Goal: Task Accomplishment & Management: Manage account settings

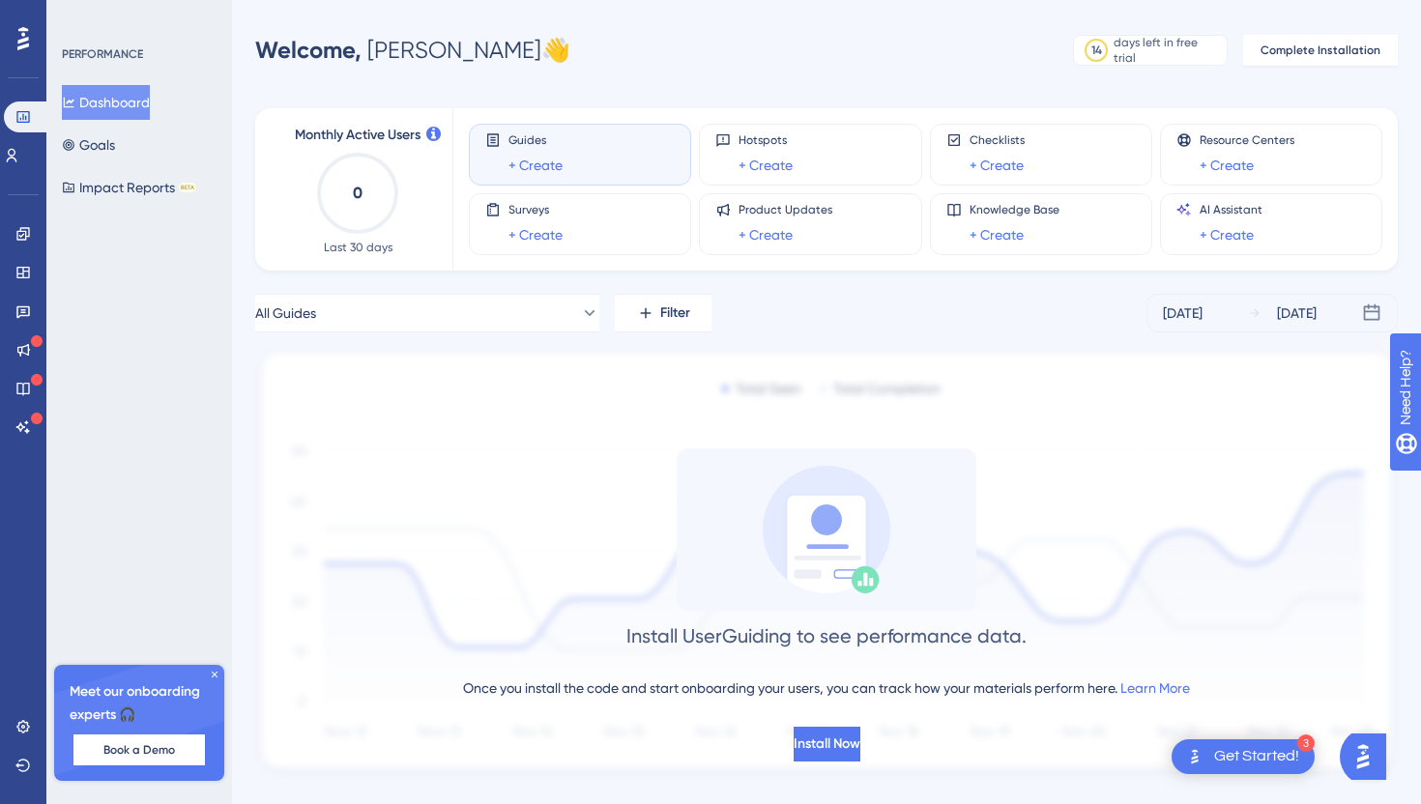
click at [213, 680] on icon at bounding box center [215, 675] width 12 height 12
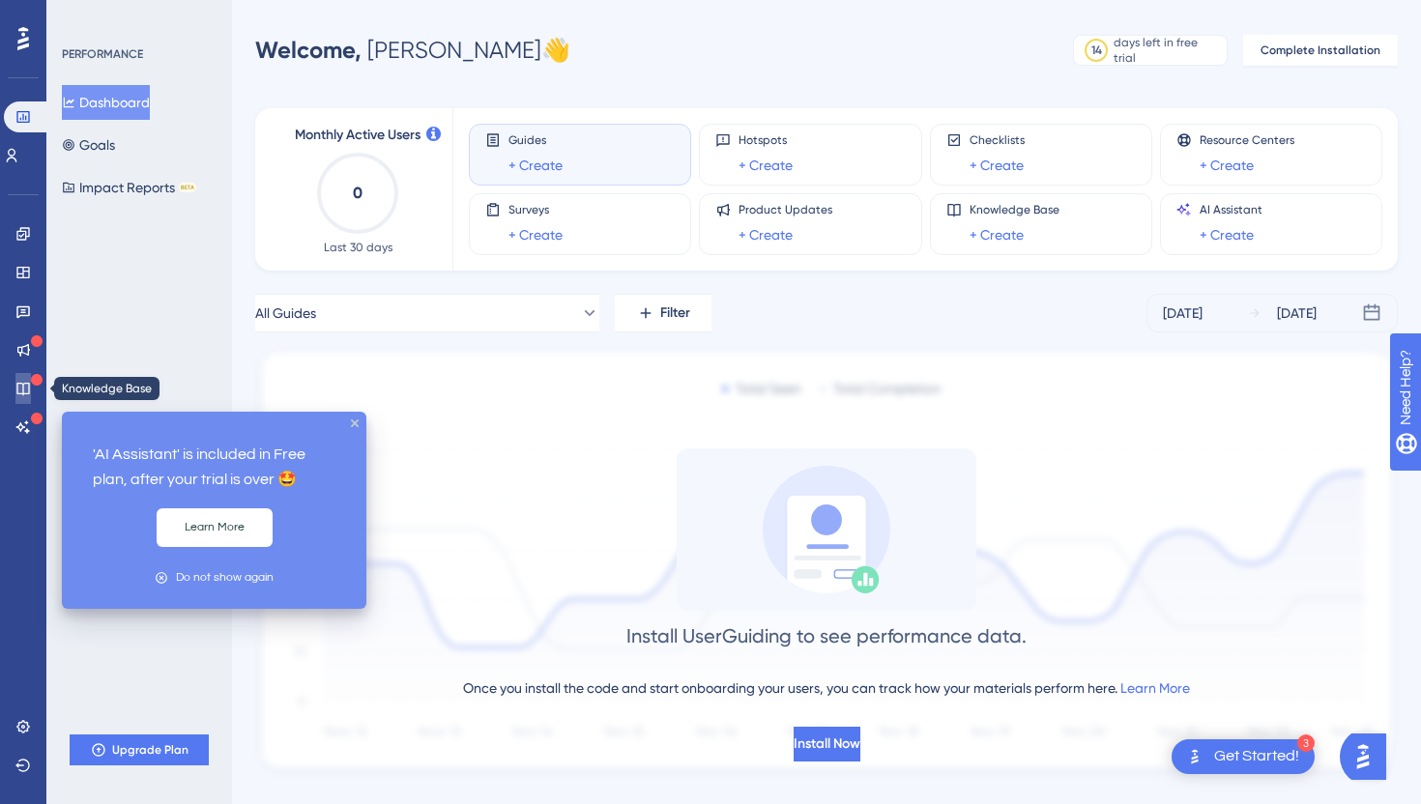
click at [29, 378] on link at bounding box center [22, 388] width 15 height 31
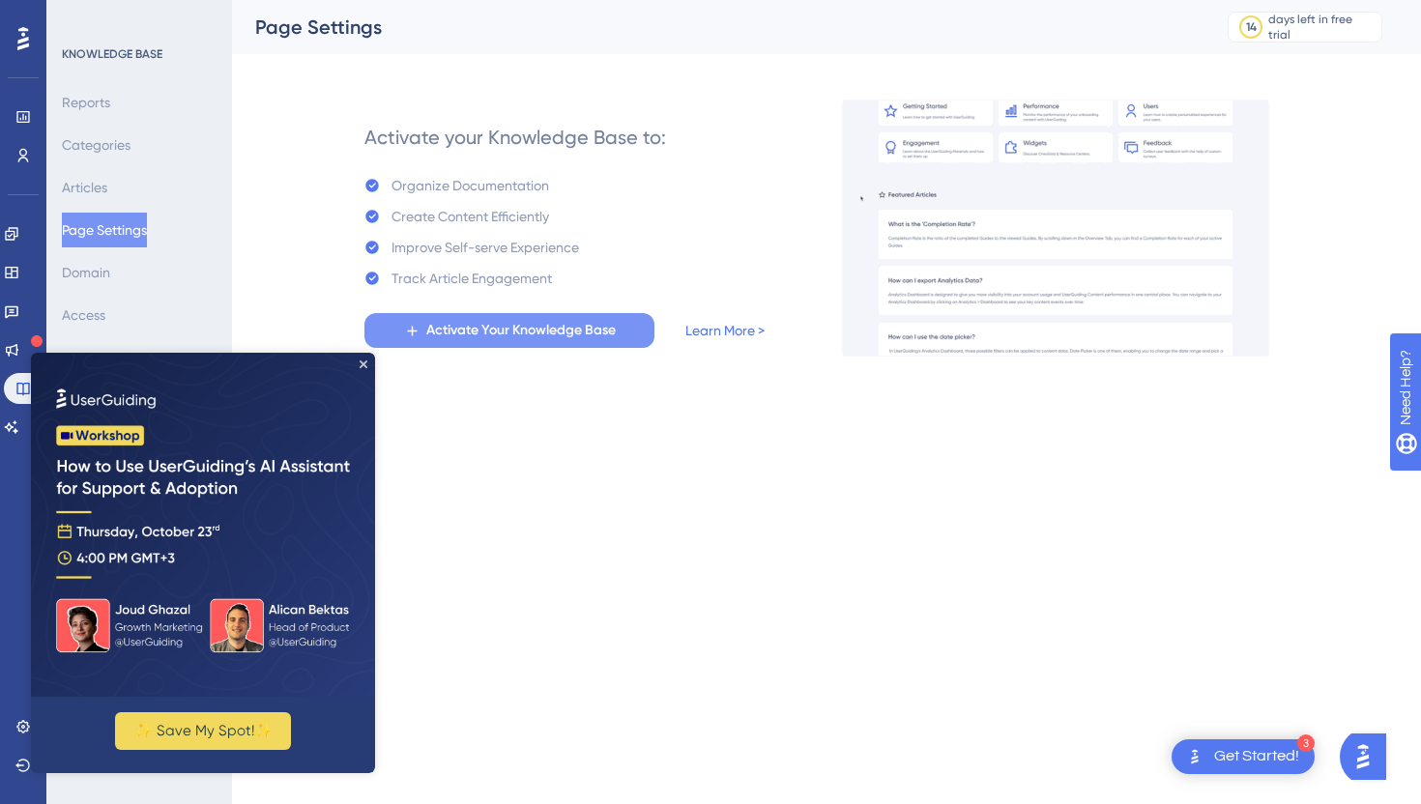
click at [463, 339] on span "Activate Your Knowledge Base" at bounding box center [520, 330] width 189 height 23
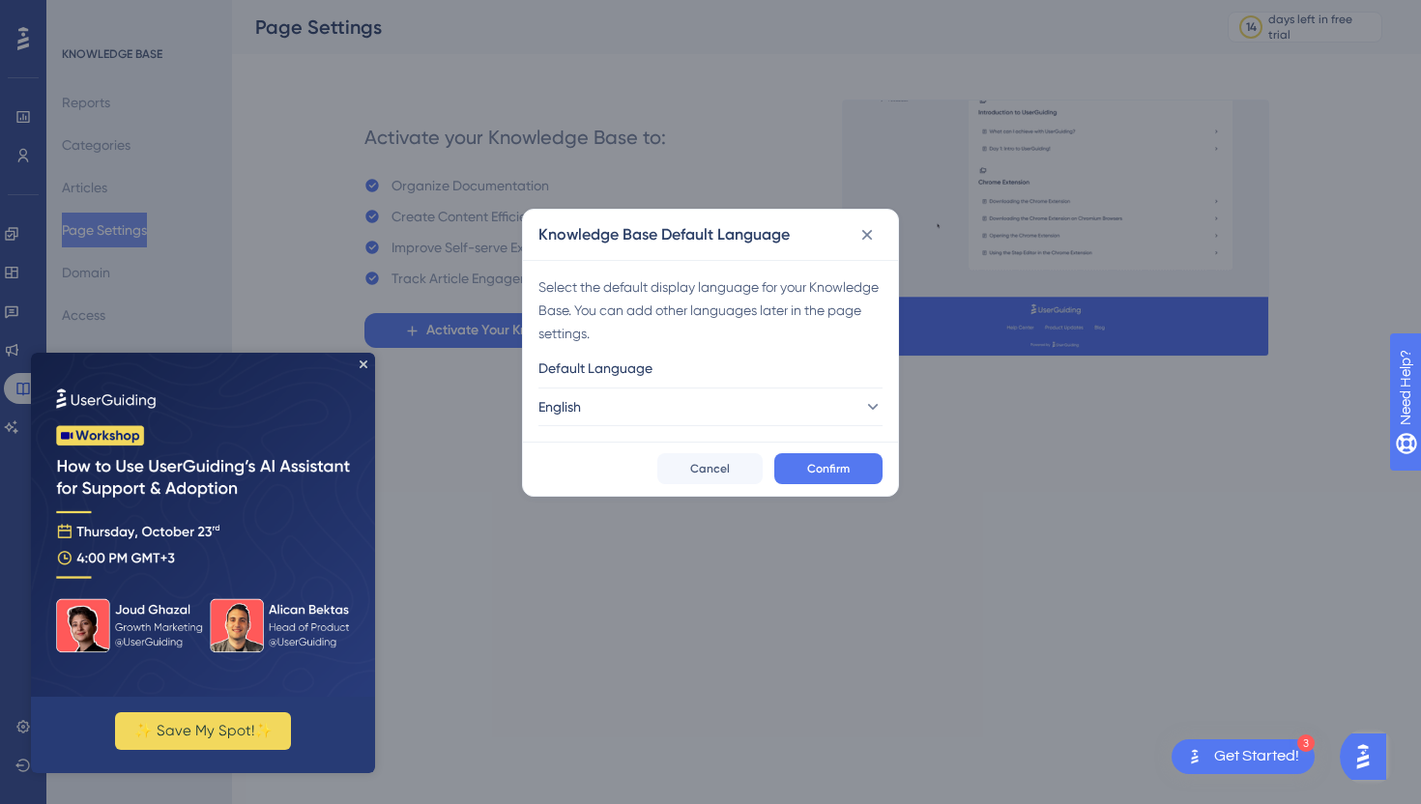
click at [359, 365] on img at bounding box center [203, 525] width 344 height 344
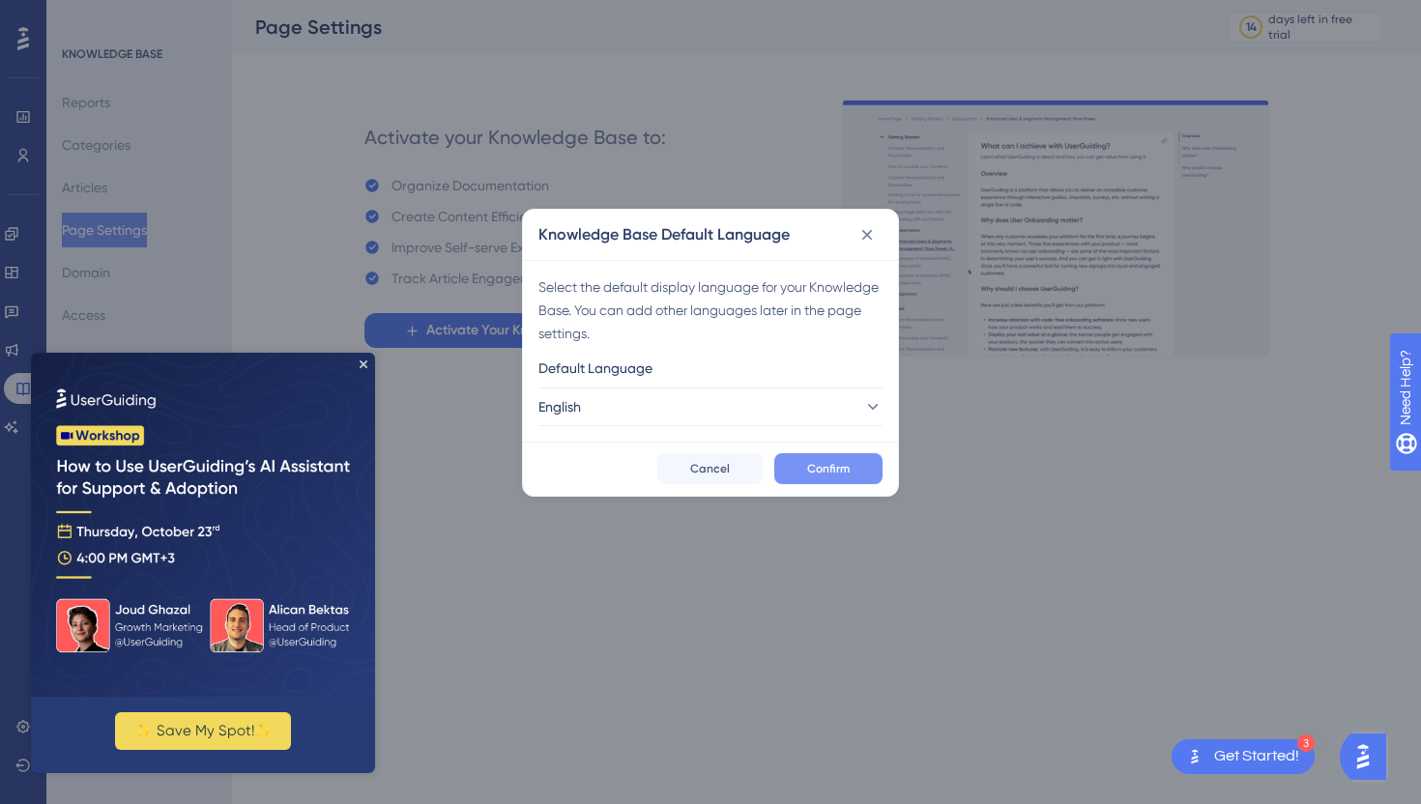
click at [819, 474] on span "Confirm" at bounding box center [828, 468] width 43 height 15
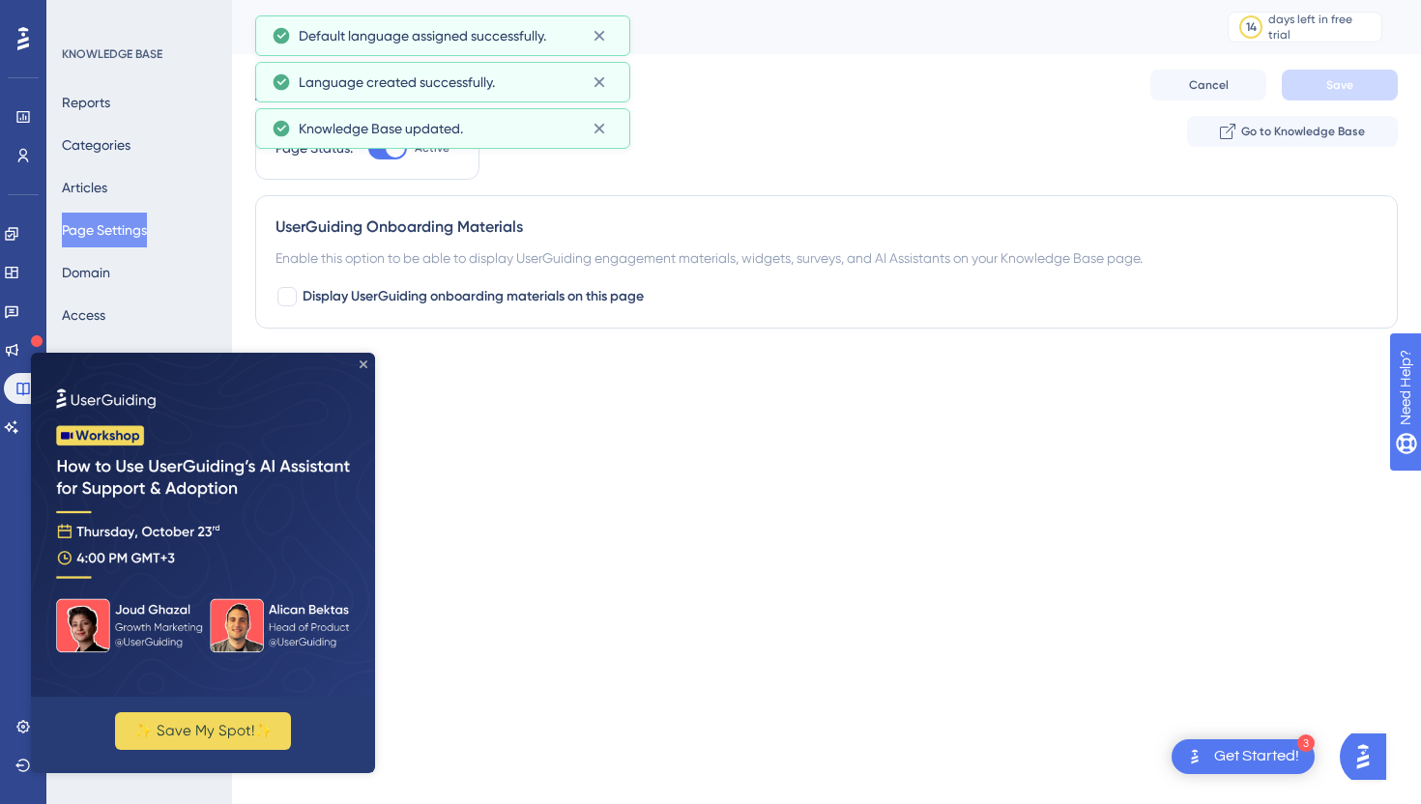
click at [364, 365] on icon "Close Preview" at bounding box center [364, 365] width 8 height 8
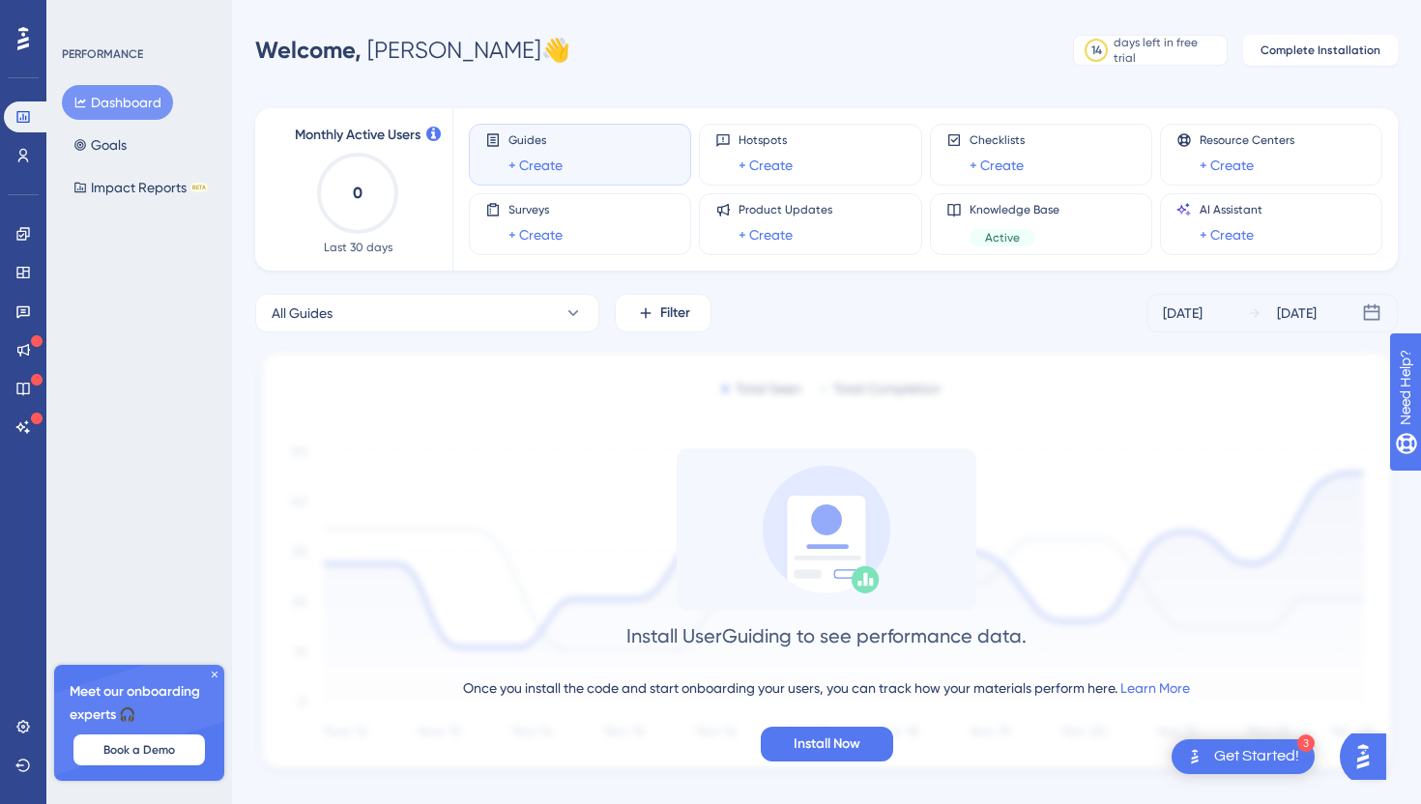
scroll to position [35, 0]
